Goal: Task Accomplishment & Management: Complete application form

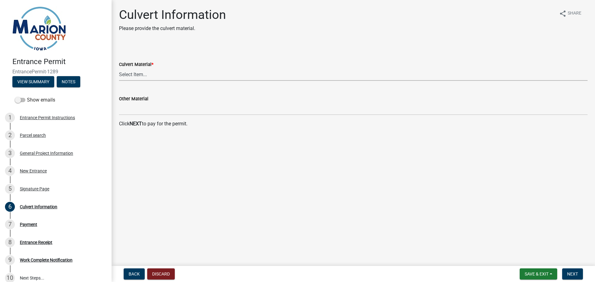
click at [138, 73] on select "Select Item... Dual Wall Plastic Corrugated Metal Reinforced Concrete Other" at bounding box center [353, 74] width 469 height 13
click at [119, 68] on select "Select Item... Dual Wall Plastic Corrugated Metal Reinforced Concrete Other" at bounding box center [353, 74] width 469 height 13
select select "d870efc1-f27d-4f8e-ab48-62e5eac71fa9"
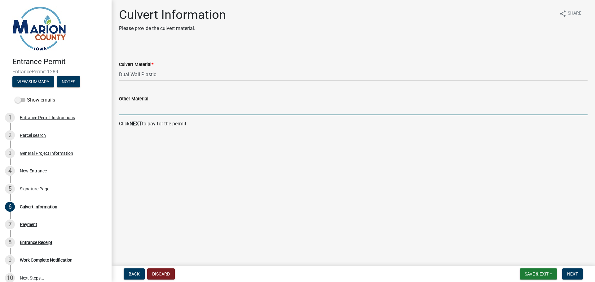
click at [155, 107] on input "Other Material" at bounding box center [353, 109] width 469 height 13
click at [572, 273] on span "Next" at bounding box center [572, 274] width 11 height 5
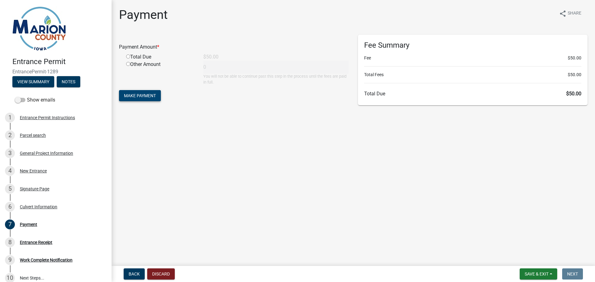
click at [144, 95] on span "Make Payment" at bounding box center [140, 95] width 32 height 5
click at [128, 64] on input "radio" at bounding box center [128, 64] width 4 height 4
radio input "true"
type input "50"
click at [144, 95] on span "Make Payment" at bounding box center [140, 95] width 32 height 5
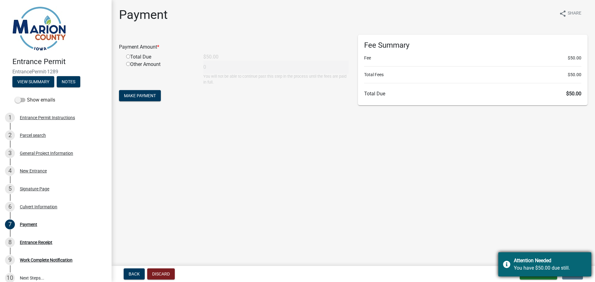
click at [558, 268] on div "You have $50.00 due still." at bounding box center [550, 268] width 73 height 7
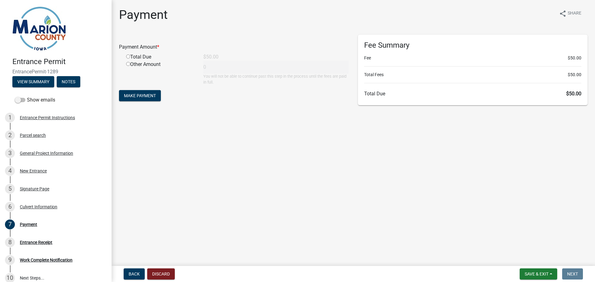
click at [129, 56] on input "radio" at bounding box center [128, 57] width 4 height 4
radio input "true"
type input "50"
click at [140, 98] on span "Make Payment" at bounding box center [140, 95] width 32 height 5
